Goal: Task Accomplishment & Management: Manage account settings

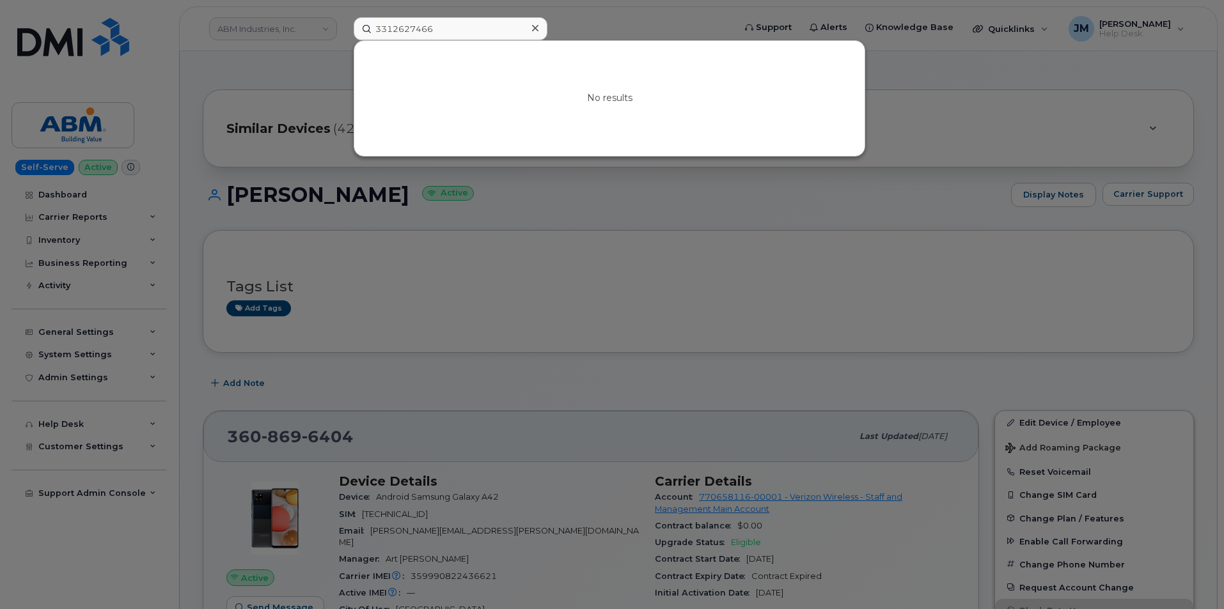
click at [276, 73] on div at bounding box center [612, 304] width 1224 height 609
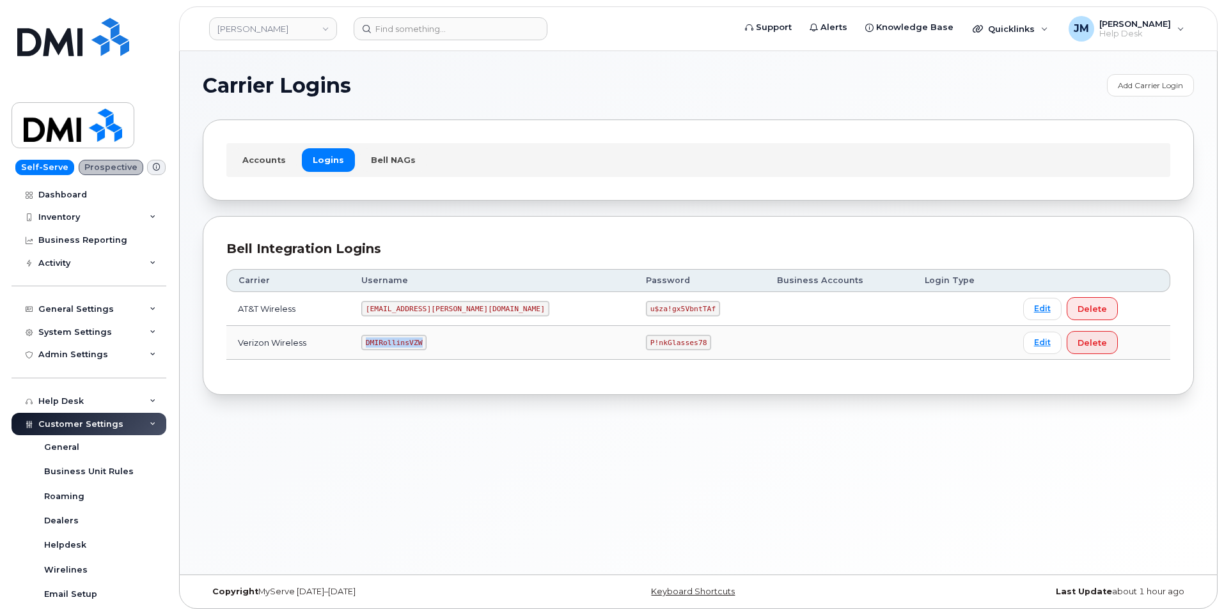
drag, startPoint x: 441, startPoint y: 339, endPoint x: 376, endPoint y: 336, distance: 65.3
click at [376, 336] on td "DMIRollinsVZW" at bounding box center [492, 343] width 284 height 34
copy code "DMIRollinsVZW"
drag, startPoint x: 623, startPoint y: 343, endPoint x: 555, endPoint y: 336, distance: 68.1
click at [634, 336] on td "P!nkGlasses78" at bounding box center [699, 343] width 131 height 34
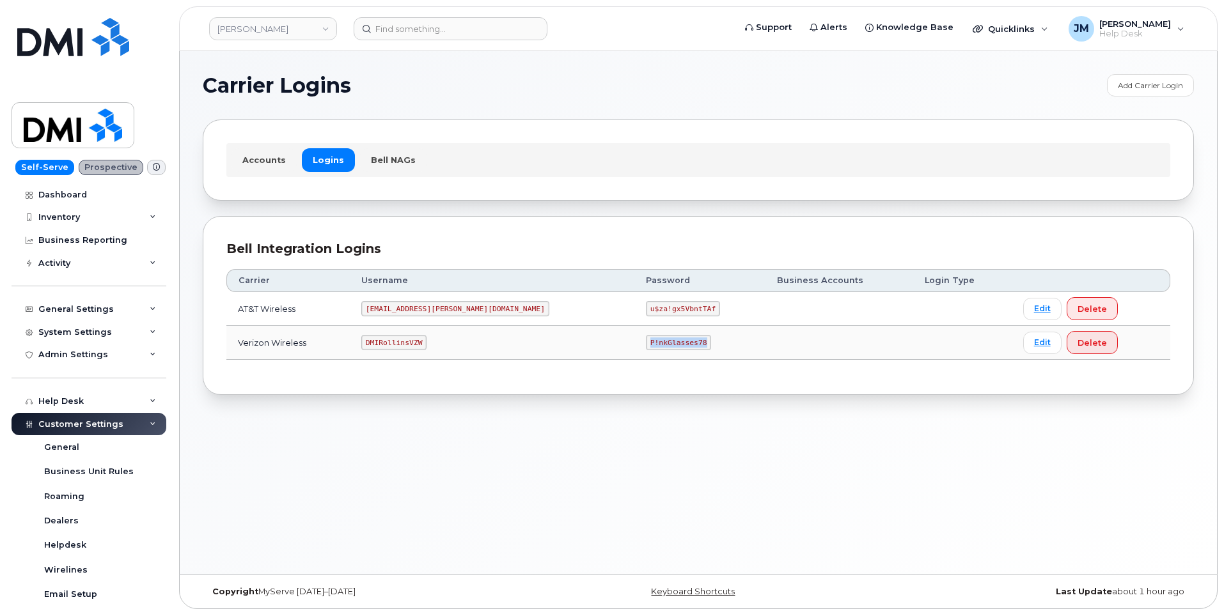
copy code "P!nkGlasses78"
